Goal: Navigation & Orientation: Find specific page/section

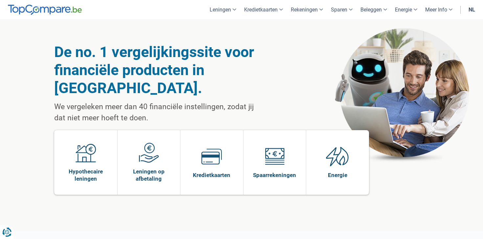
click at [472, 9] on link "nl" at bounding box center [472, 9] width 14 height 19
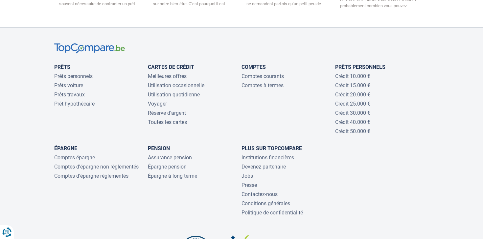
scroll to position [1490, 0]
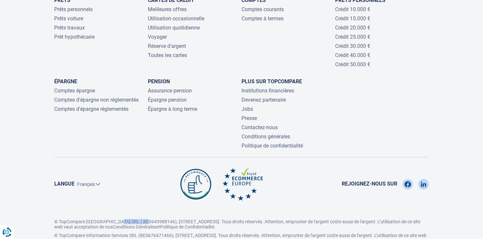
drag, startPoint x: 147, startPoint y: 191, endPoint x: 117, endPoint y: 191, distance: 30.6
click at [117, 214] on p "© TopCompare [GEOGRAPHIC_DATA] SRL ( BE0643988146), [STREET_ADDRESS]. Tous droi…" at bounding box center [241, 222] width 374 height 16
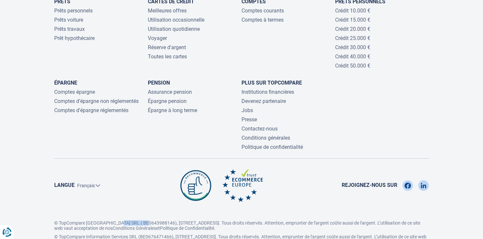
copy p "BE0643988146"
click at [407, 91] on div "Prêts Prêts personnels Prêts voiture Prêts travaux Prêt hypothécaire Cartes de …" at bounding box center [241, 69] width 374 height 163
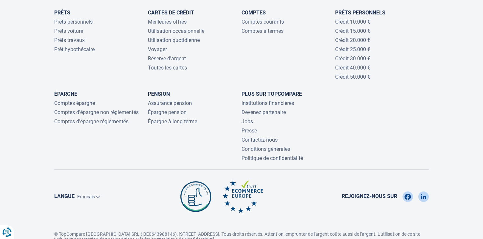
scroll to position [1475, 0]
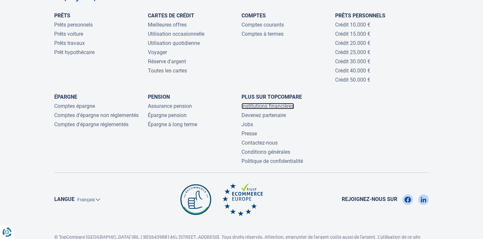
click at [274, 103] on link "Institutions financières" at bounding box center [267, 106] width 53 height 6
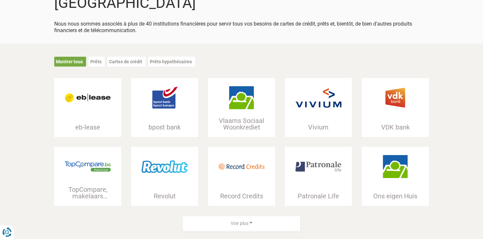
scroll to position [68, 0]
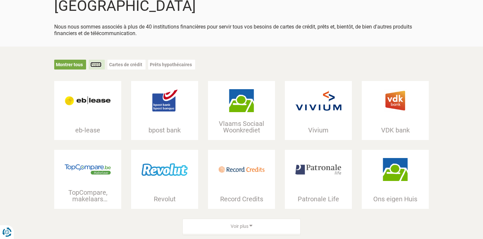
click at [96, 62] on link "Prêts" at bounding box center [95, 64] width 11 height 5
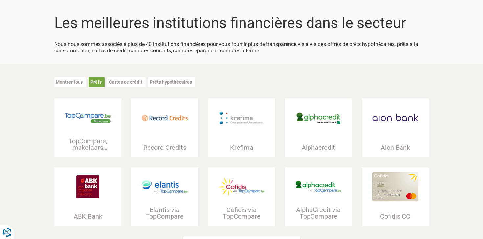
scroll to position [84, 0]
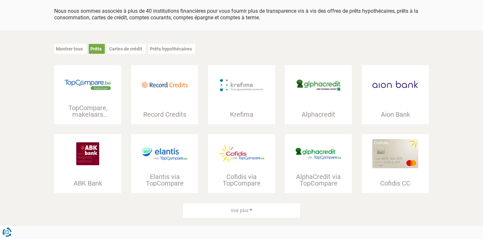
click at [39, 147] on div "Montrer tous Prêts Cartes de crédit Prêts hypothécaires TopCompare, makelaars p…" at bounding box center [241, 129] width 483 height 196
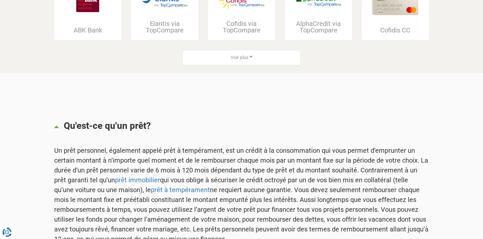
scroll to position [237, 0]
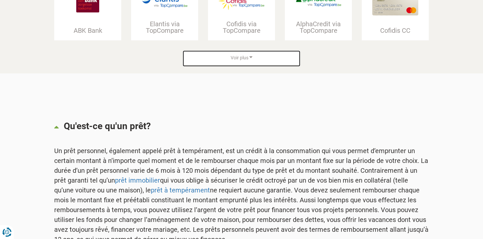
click at [245, 61] on span "Voir plus" at bounding box center [240, 58] width 18 height 7
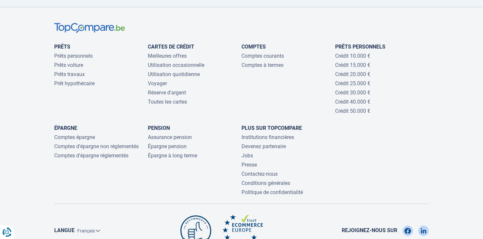
scroll to position [1407, 0]
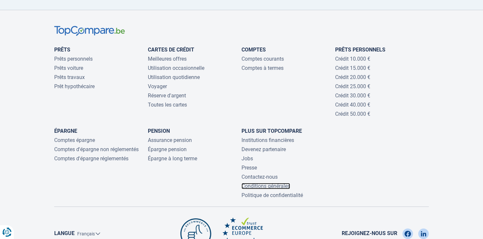
click at [254, 187] on link "Conditions générales" at bounding box center [265, 186] width 49 height 6
